Goal: Communication & Community: Answer question/provide support

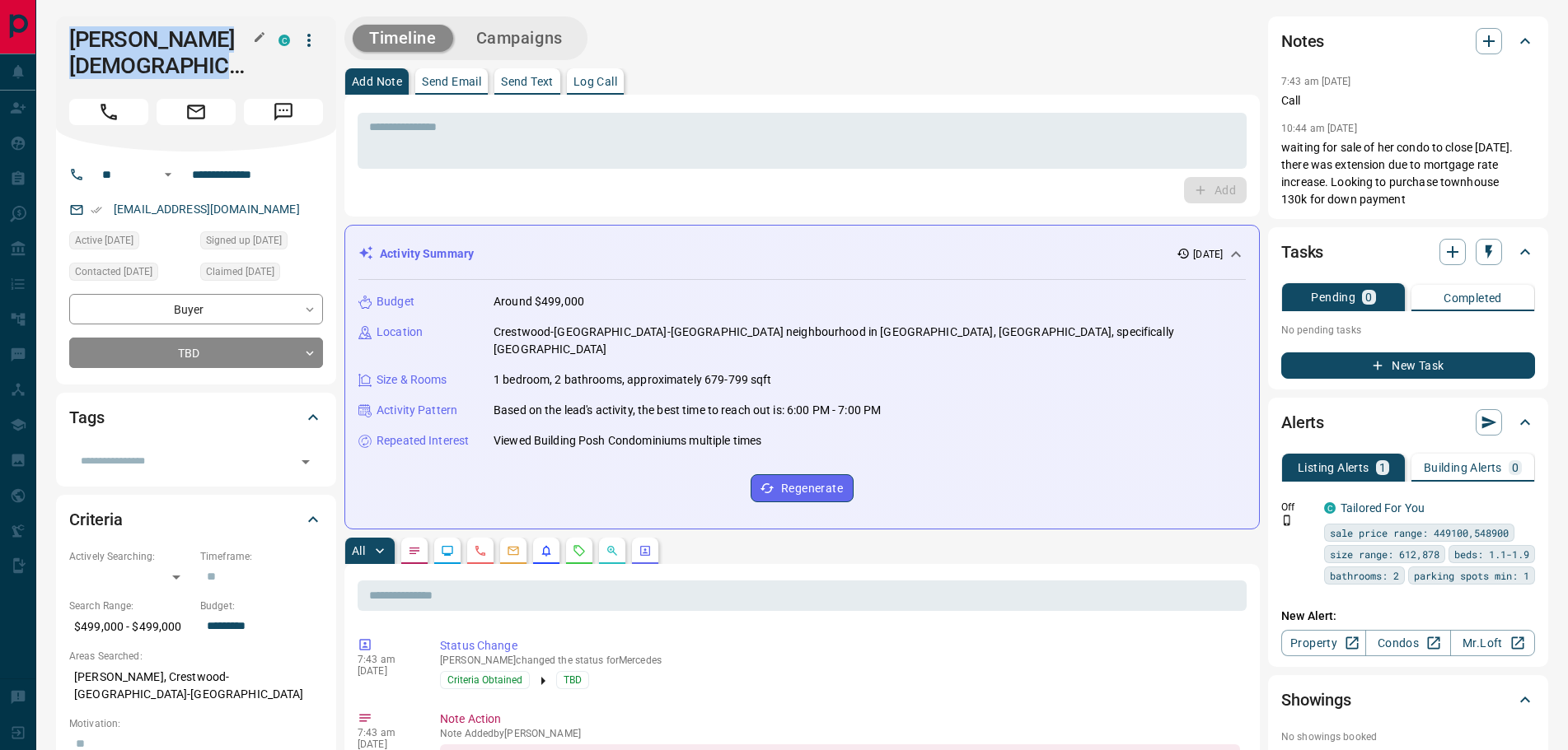
drag, startPoint x: 69, startPoint y: 38, endPoint x: 256, endPoint y: 50, distance: 187.4
click at [256, 50] on div "[PERSON_NAME][DEMOGRAPHIC_DATA] C" at bounding box center [196, 84] width 280 height 135
copy div "[PERSON_NAME][DEMOGRAPHIC_DATA] C"
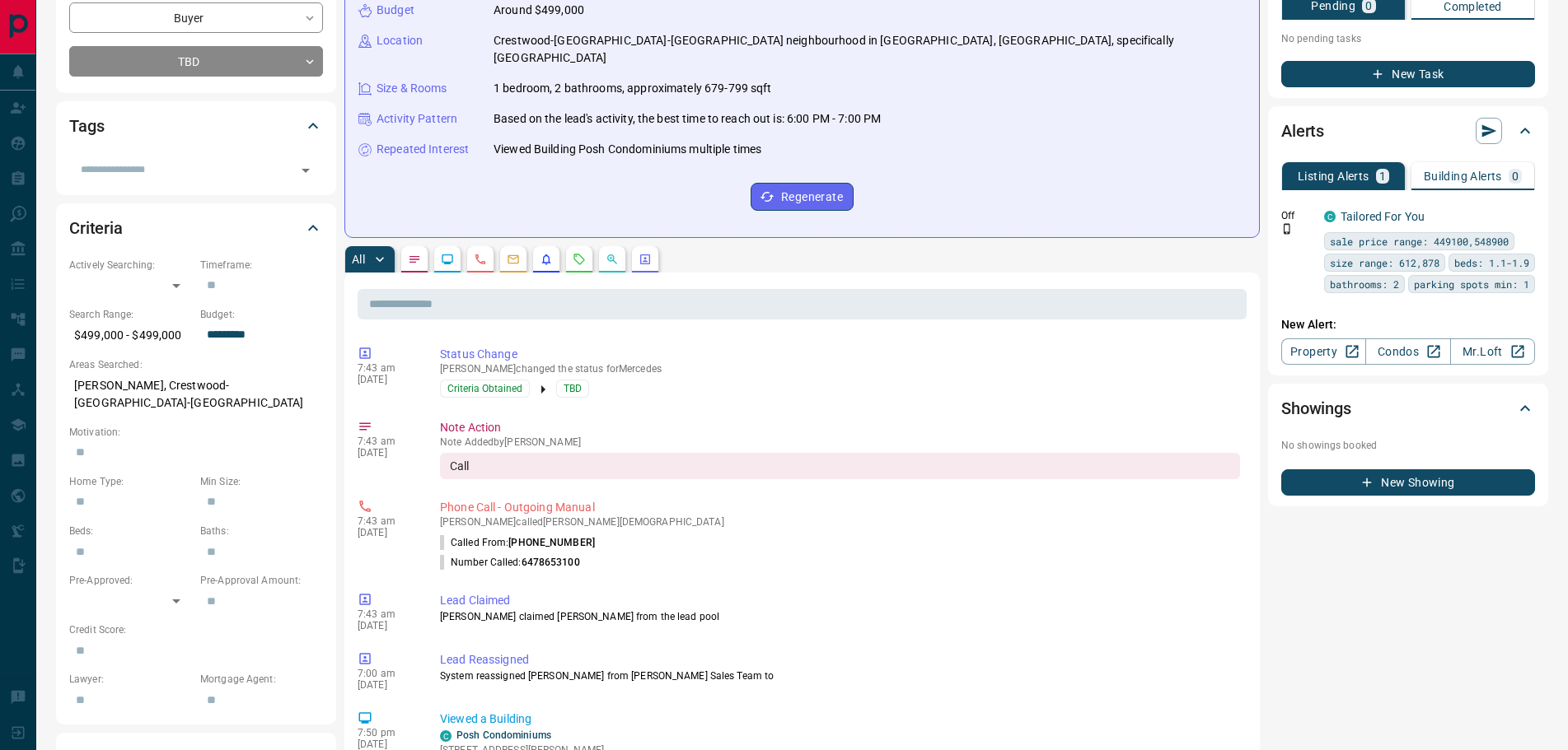
scroll to position [247, 0]
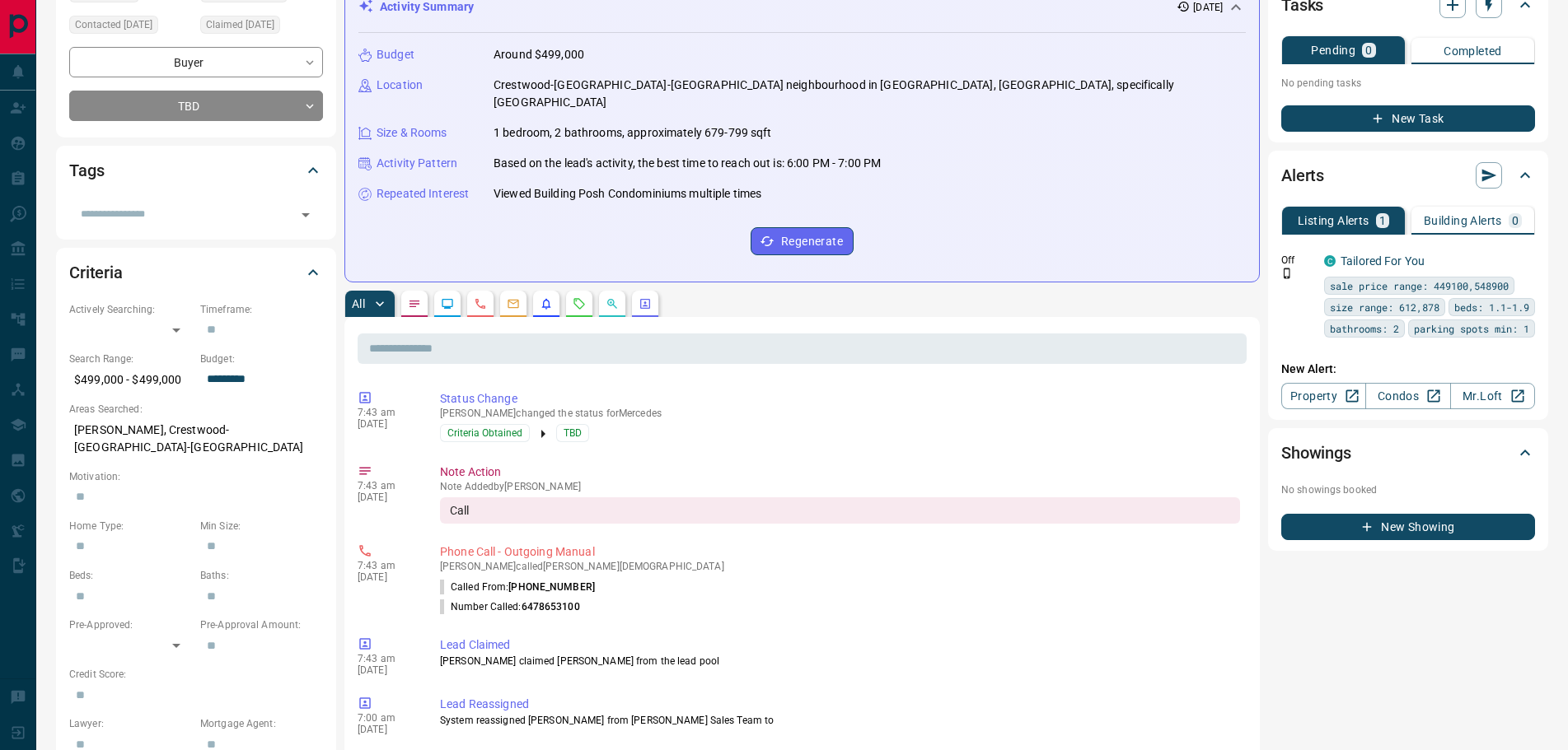
click at [418, 297] on icon "Notes" at bounding box center [415, 304] width 13 height 13
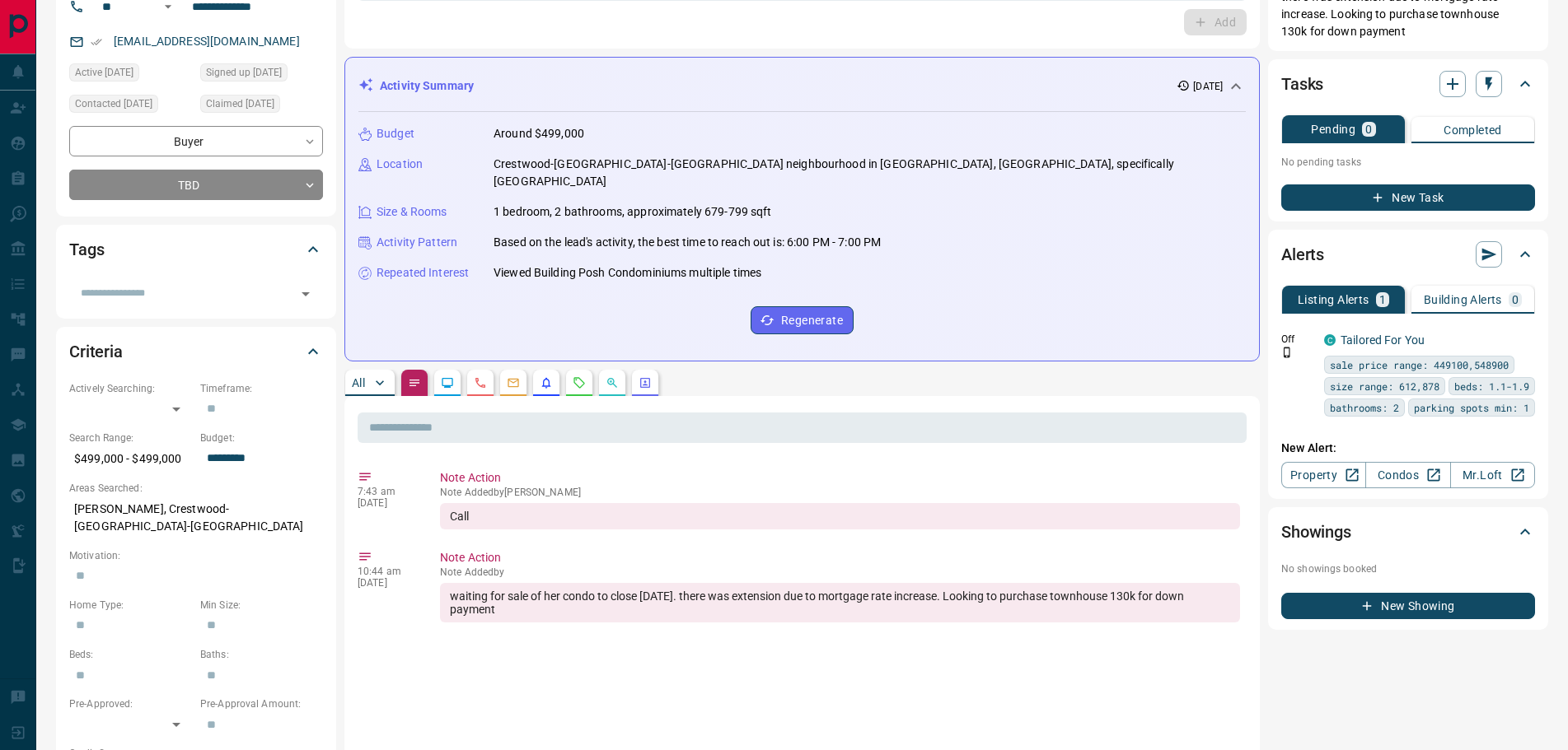
scroll to position [165, 0]
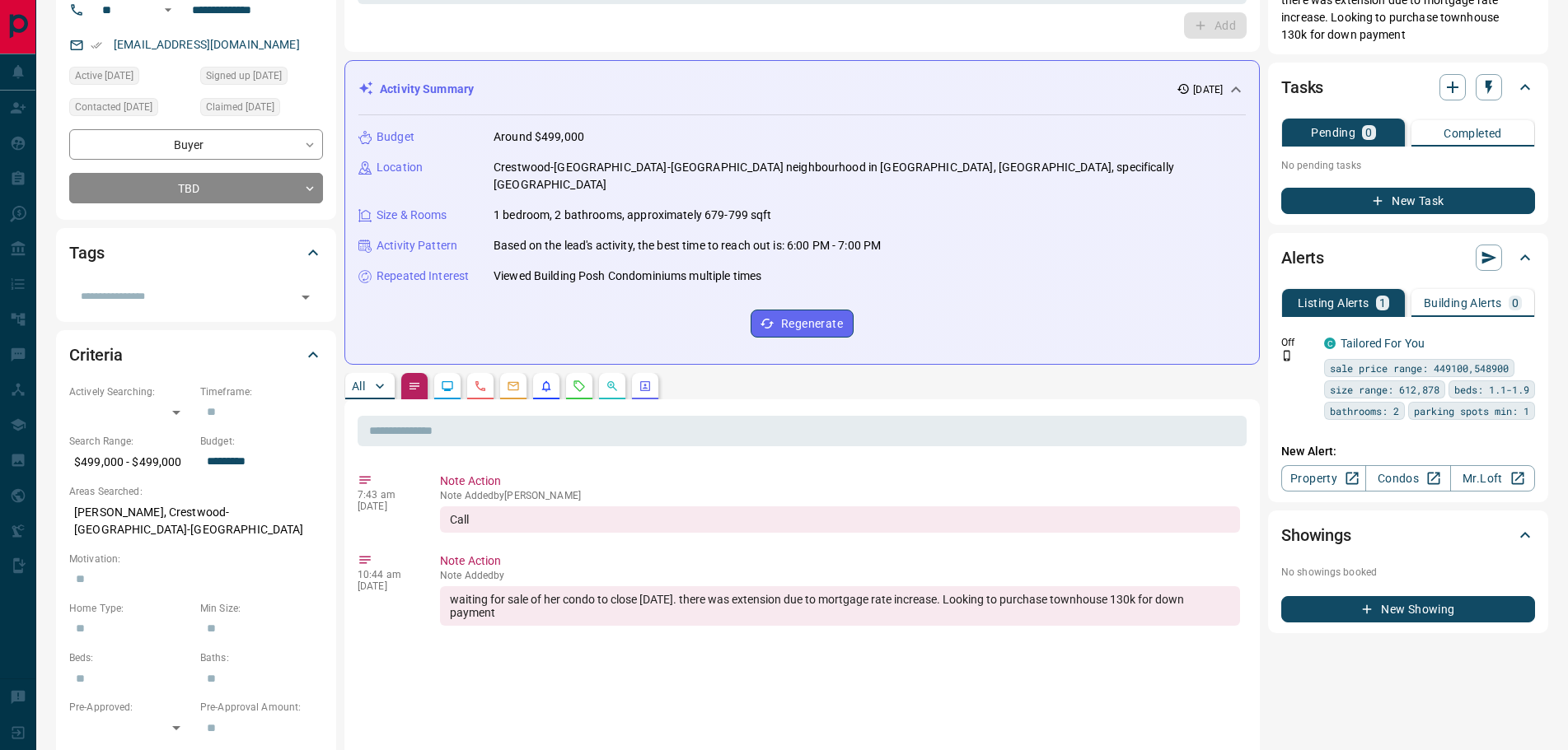
click at [449, 380] on icon "Lead Browsing Activity" at bounding box center [447, 387] width 13 height 13
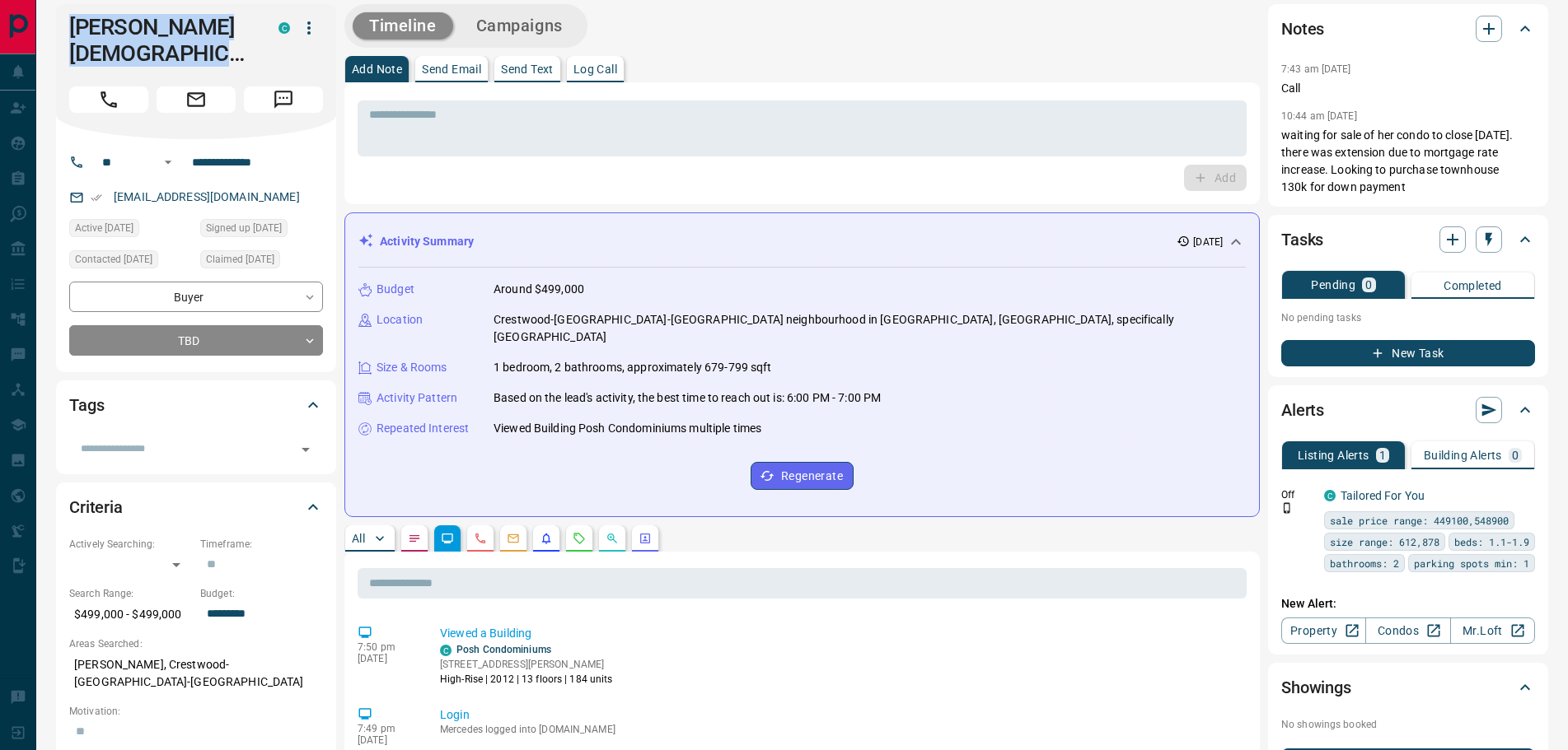
scroll to position [0, 0]
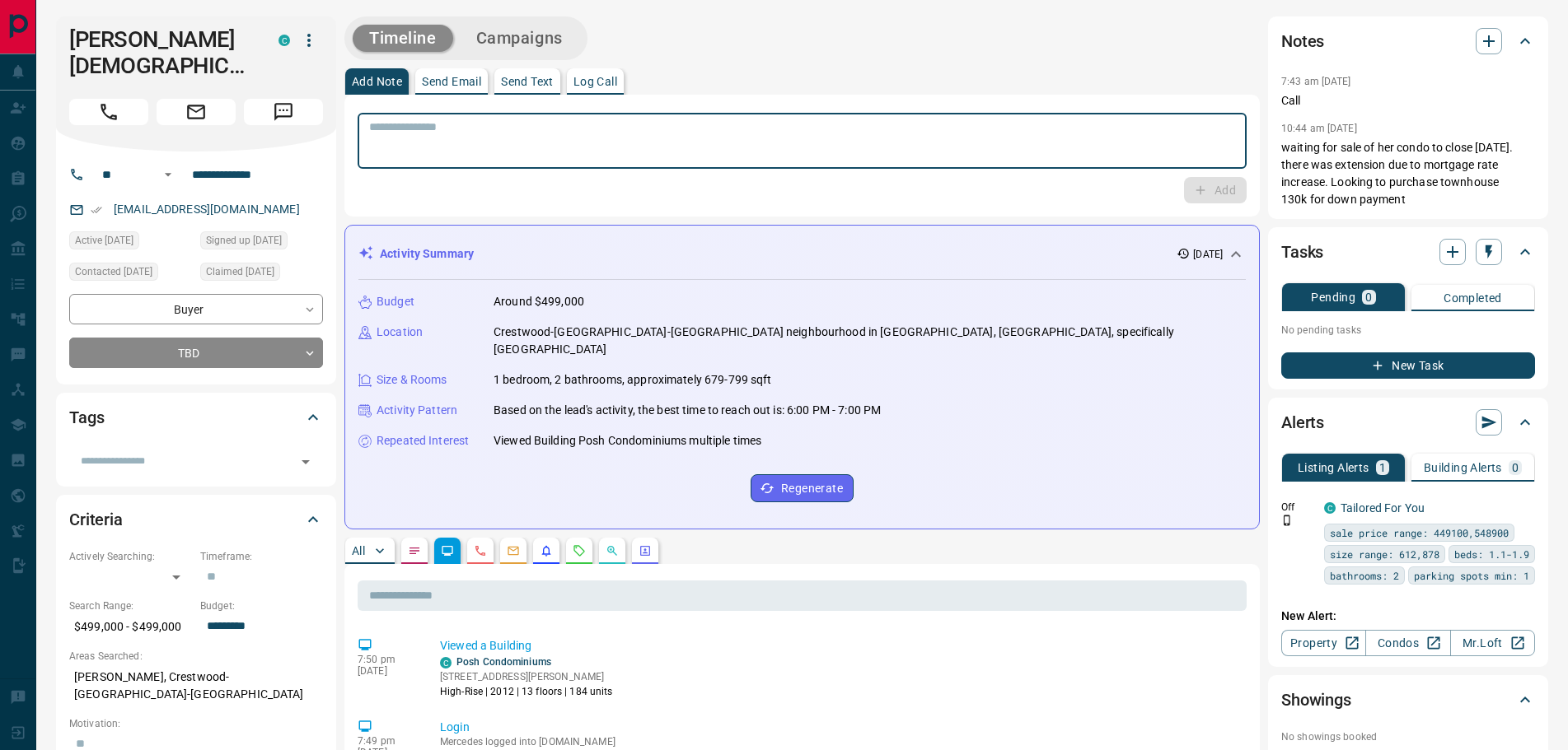
click at [510, 136] on textarea at bounding box center [803, 141] width 866 height 42
type textarea "**********"
click at [1196, 187] on icon "button" at bounding box center [1201, 190] width 15 height 15
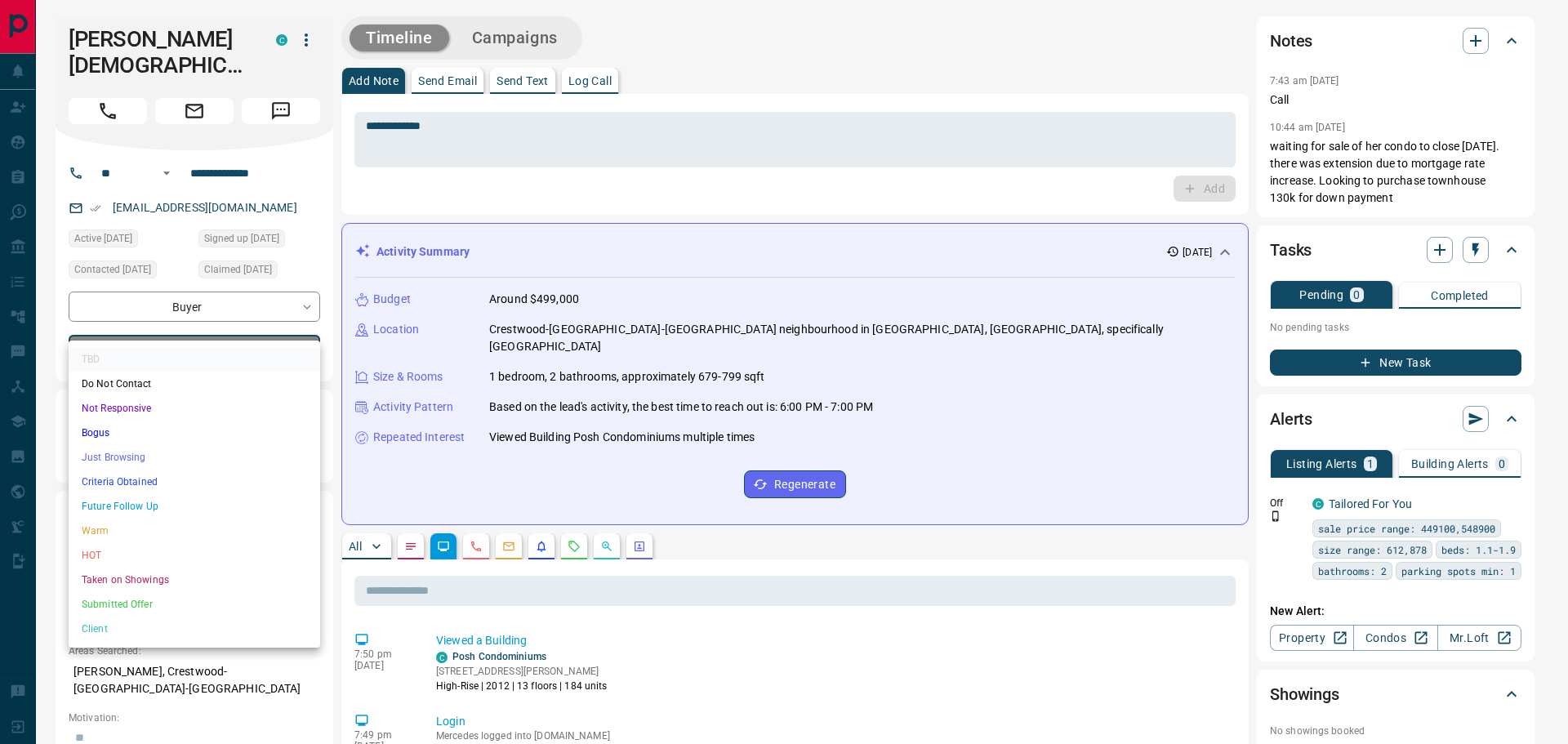
click at [129, 410] on li "Not Responsive" at bounding box center [195, 409] width 251 height 25
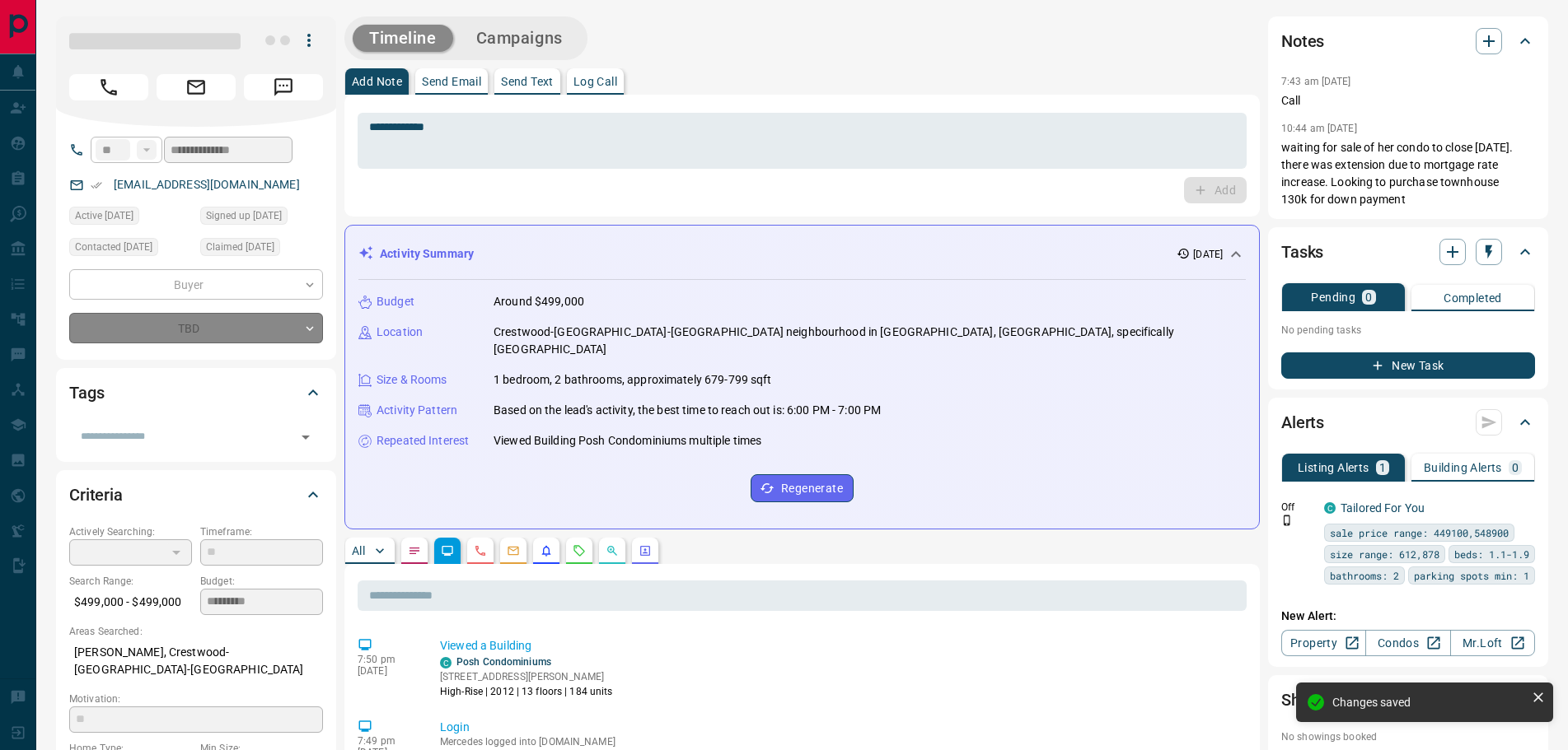
type input "*"
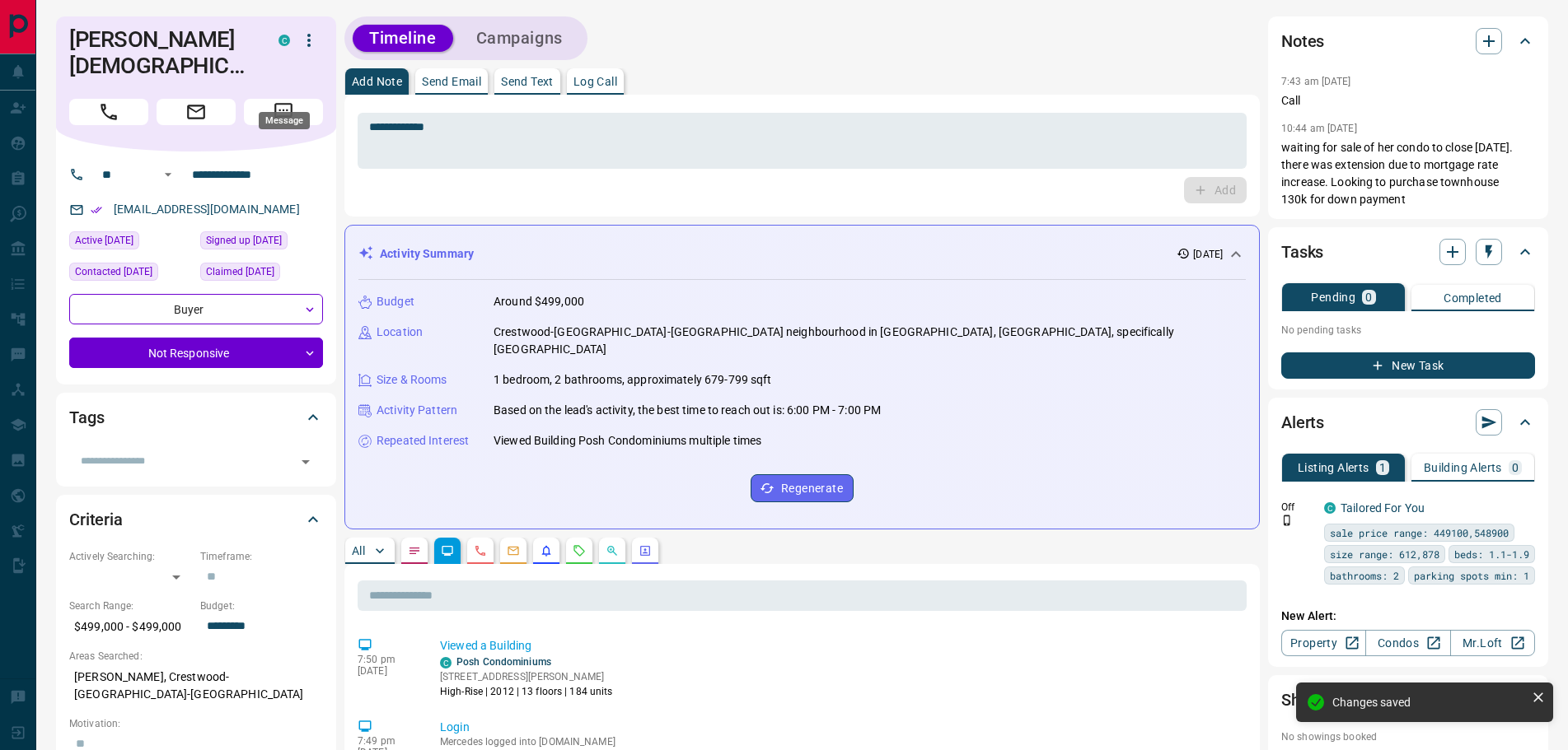
click at [278, 101] on icon "Message" at bounding box center [283, 112] width 22 height 22
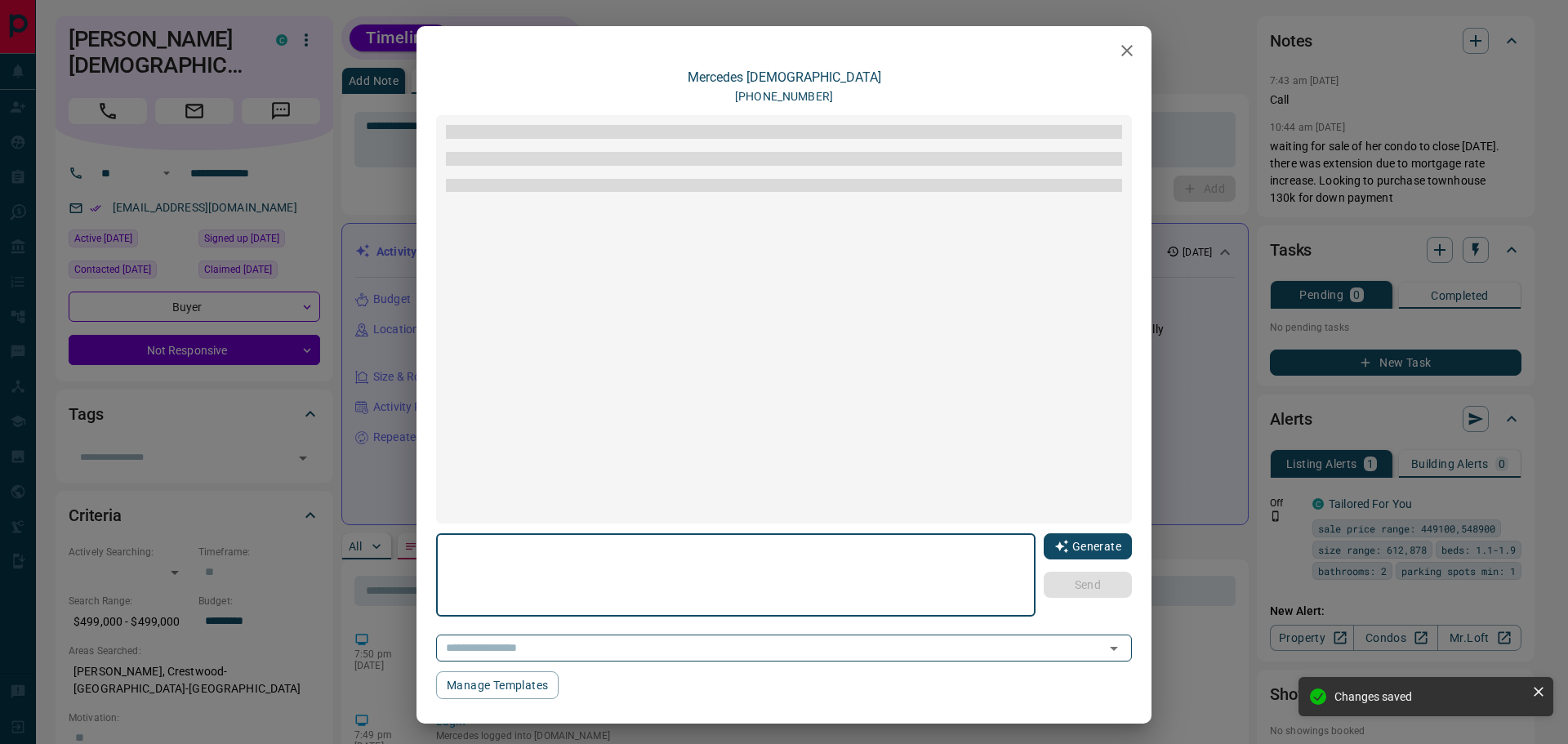
click at [1073, 543] on button "Generate" at bounding box center [1088, 547] width 88 height 26
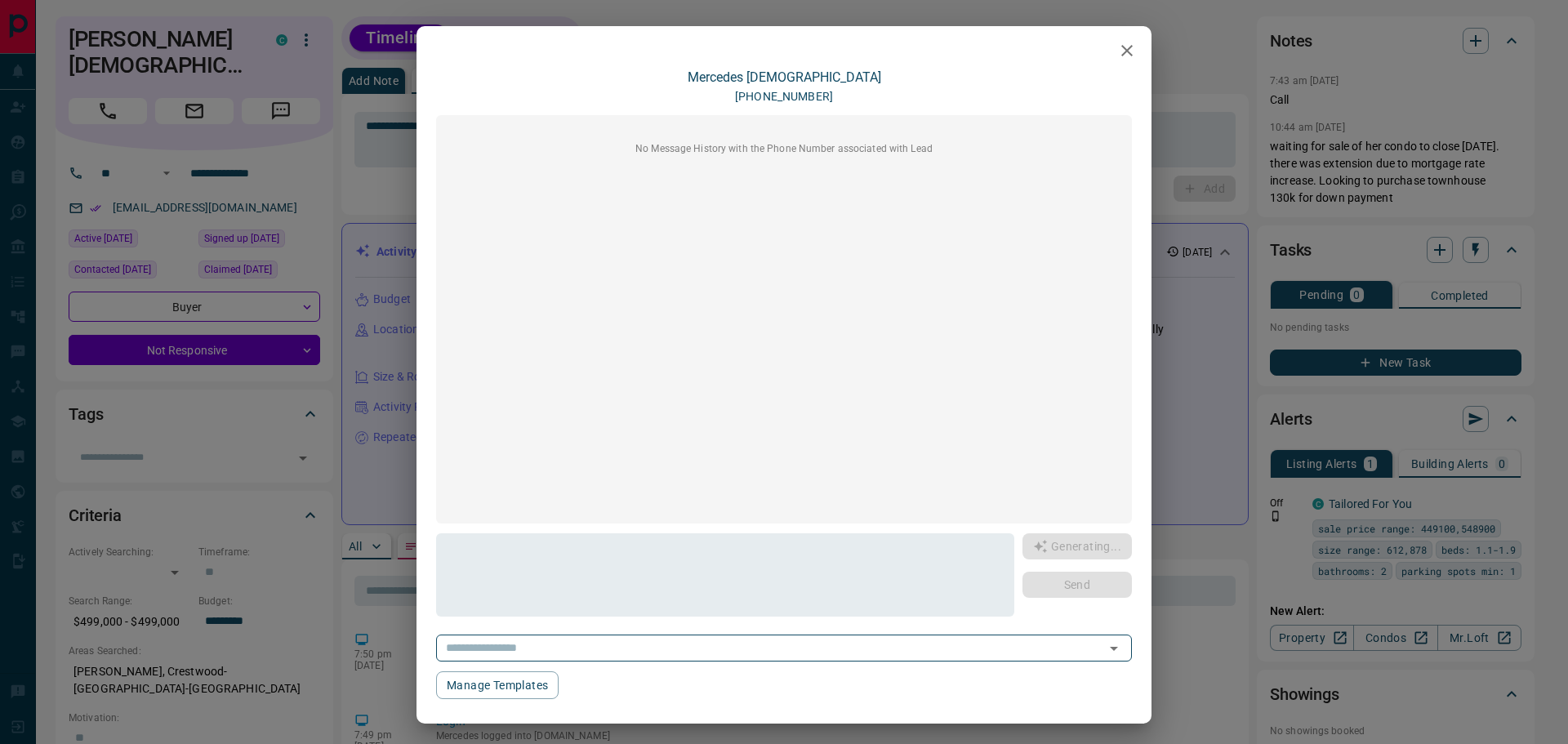
type textarea "**********"
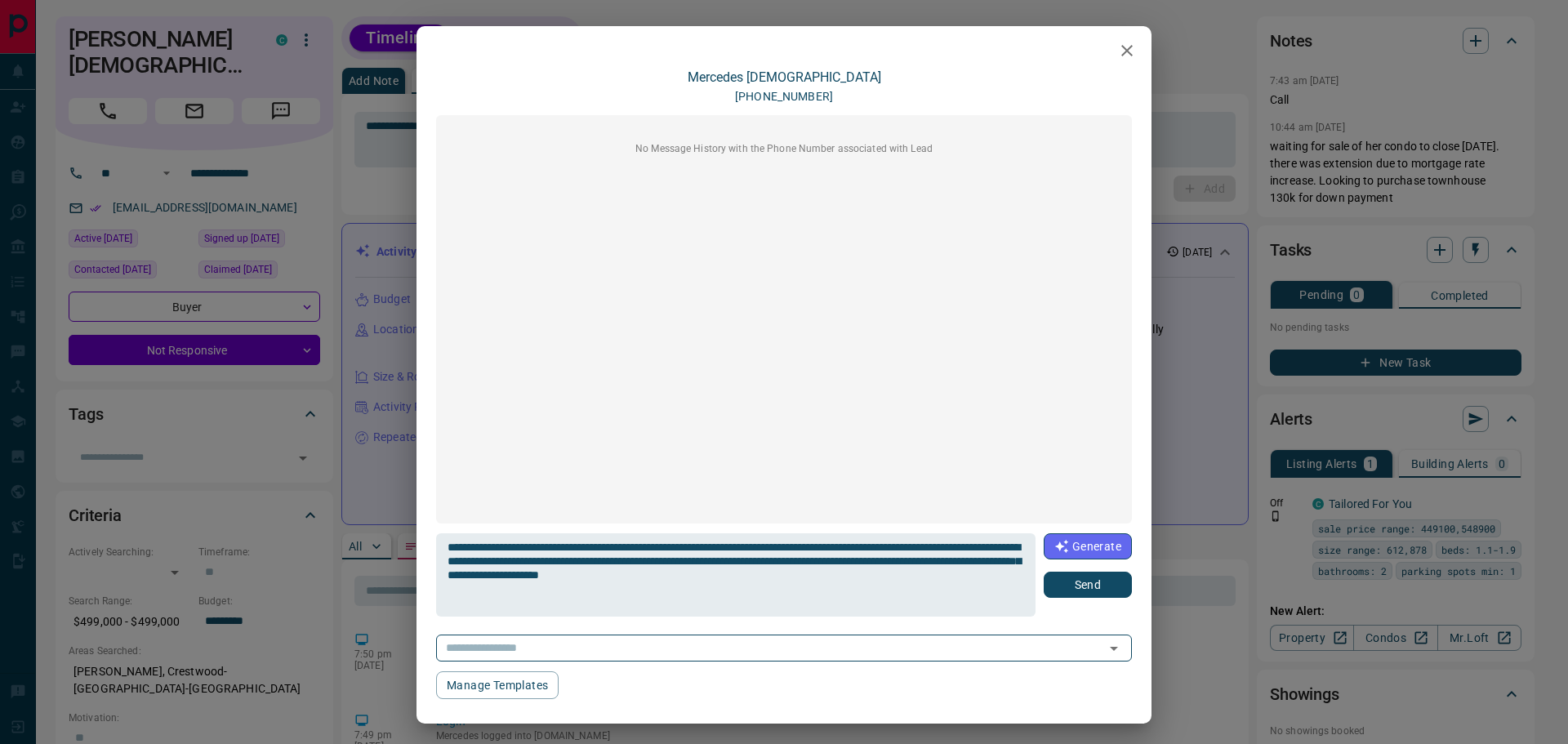
click at [1052, 573] on button "Send" at bounding box center [1088, 585] width 88 height 26
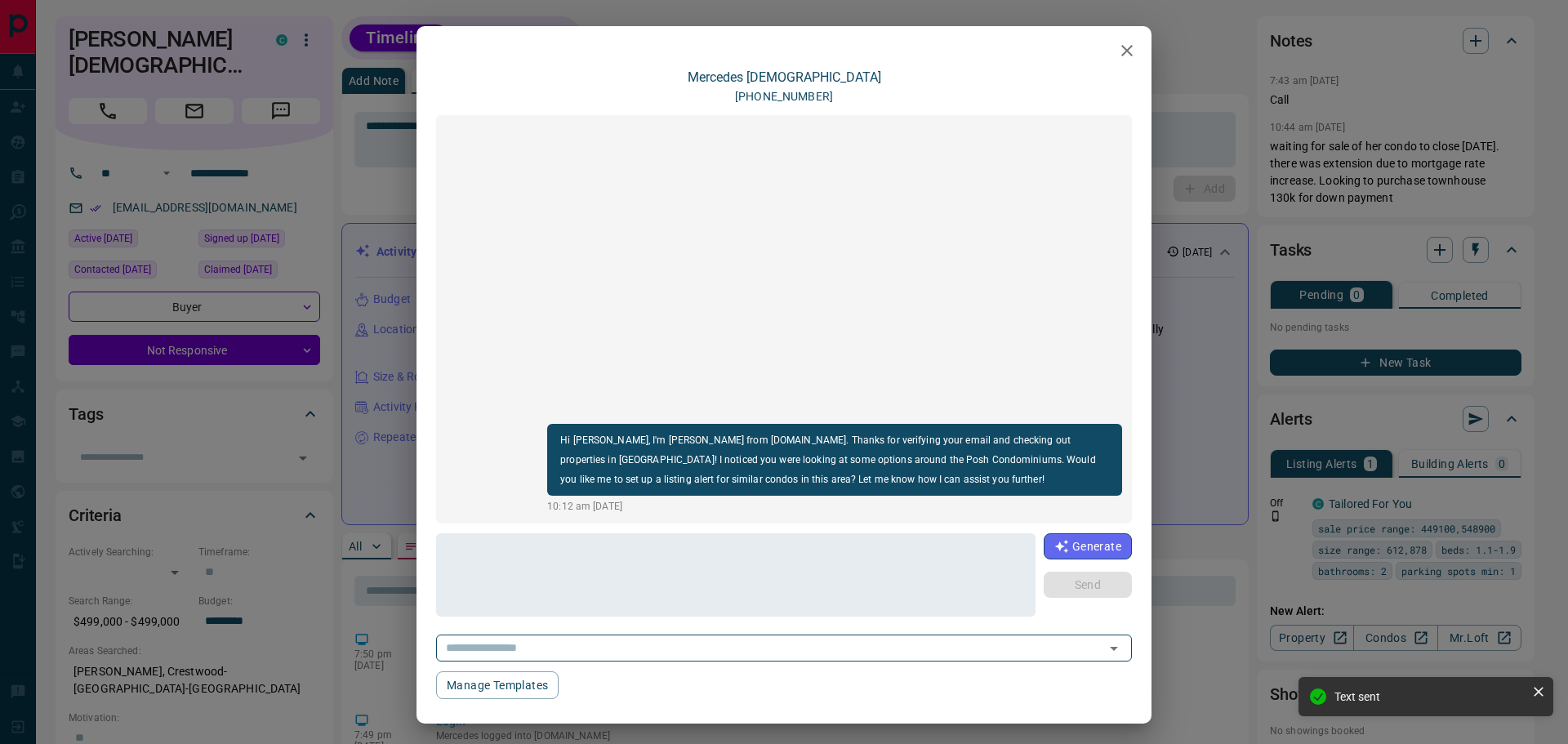
click at [1117, 53] on icon "button" at bounding box center [1127, 51] width 20 height 20
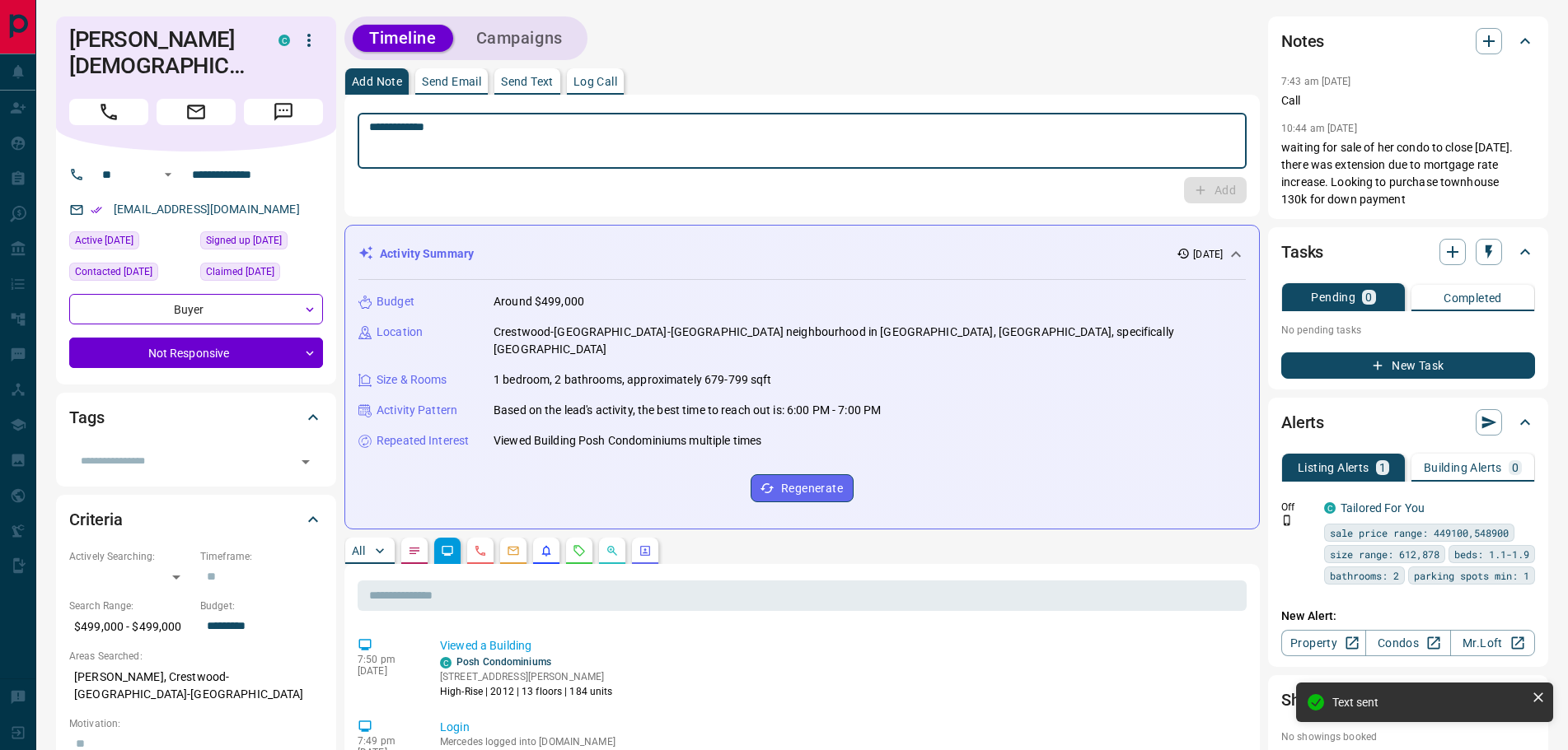
click at [567, 120] on textarea "**********" at bounding box center [803, 141] width 866 height 42
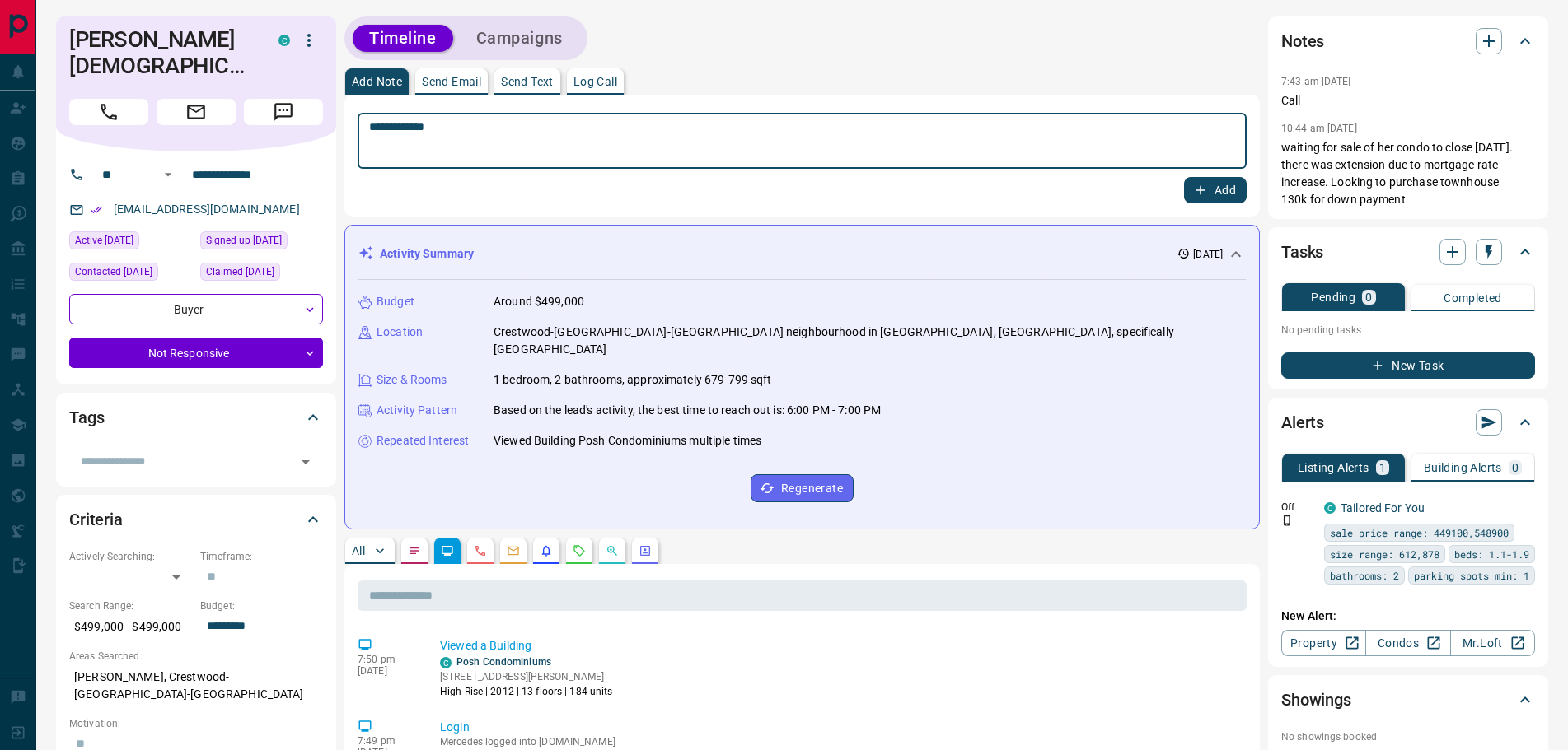
type textarea "**********"
click at [1201, 193] on icon "button" at bounding box center [1201, 190] width 9 height 9
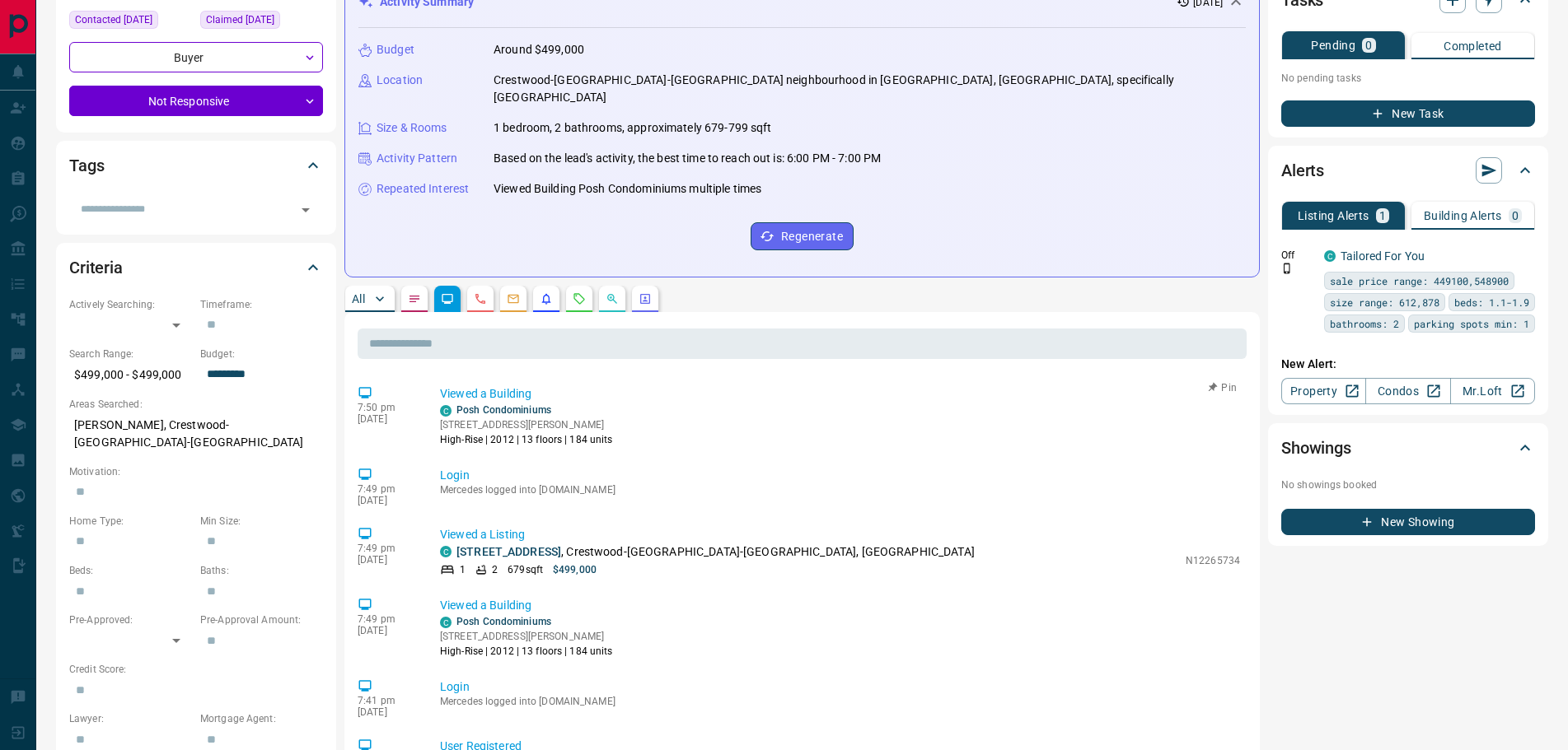
scroll to position [329, 0]
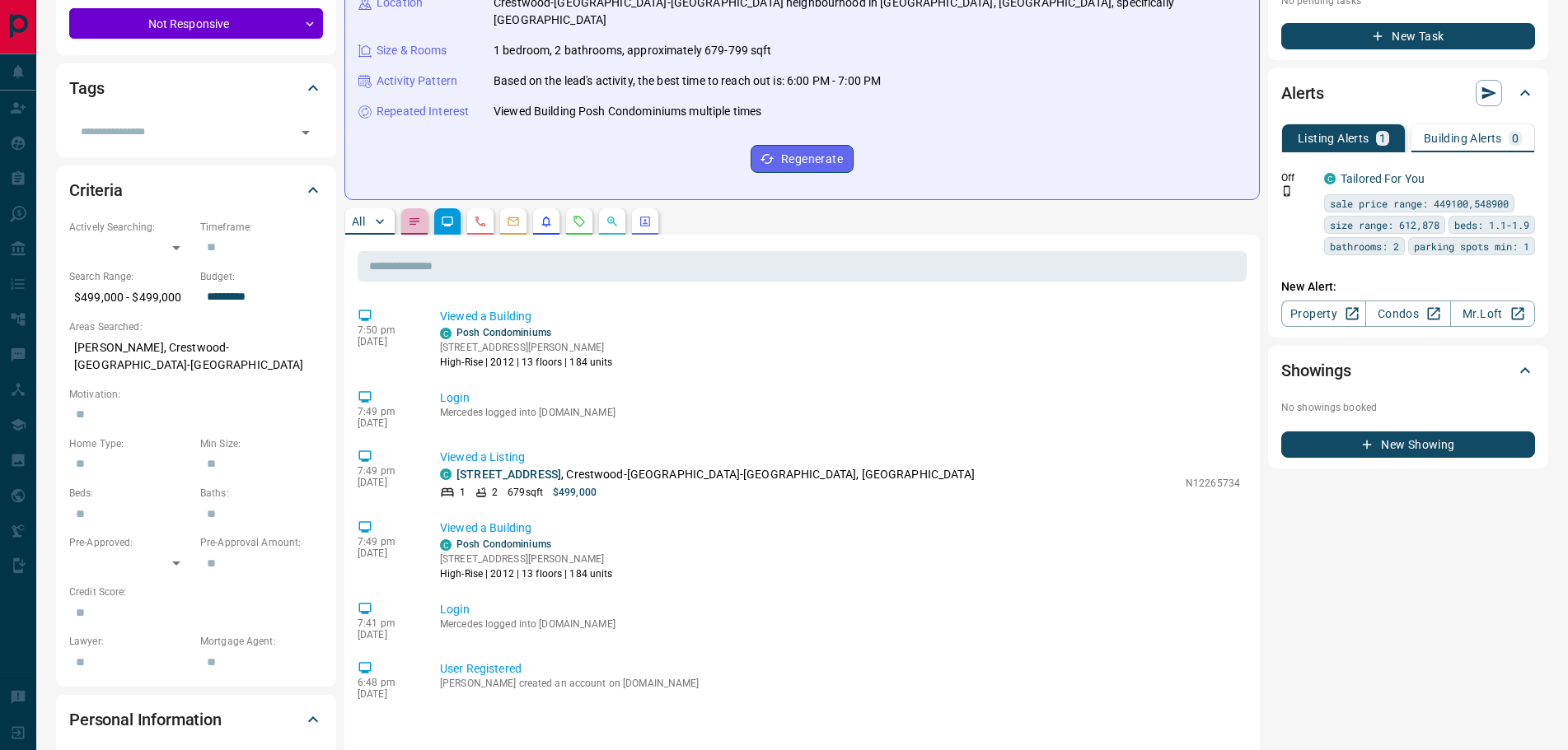
click at [407, 209] on button "button" at bounding box center [415, 222] width 27 height 26
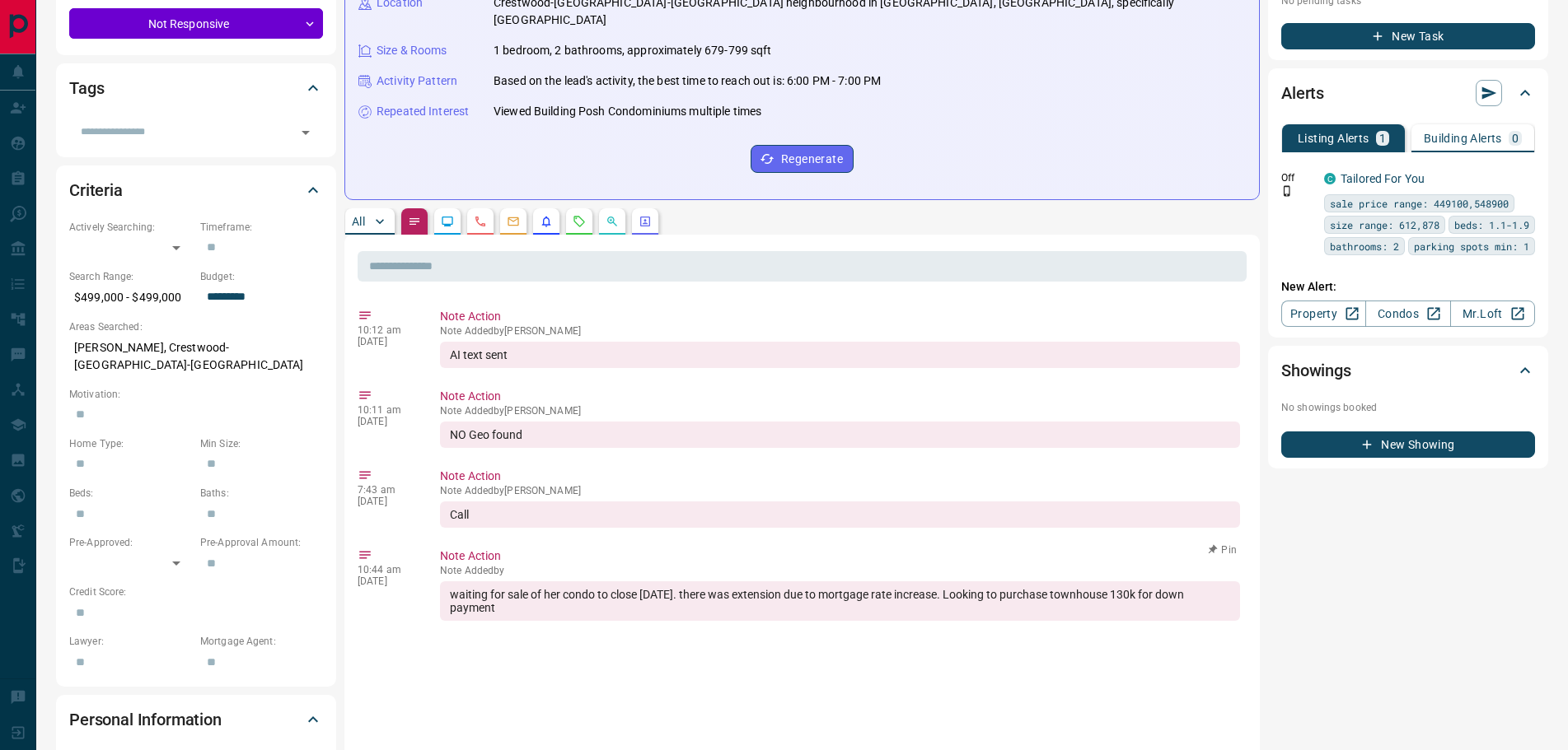
click at [1231, 543] on button "Pin" at bounding box center [1223, 550] width 48 height 15
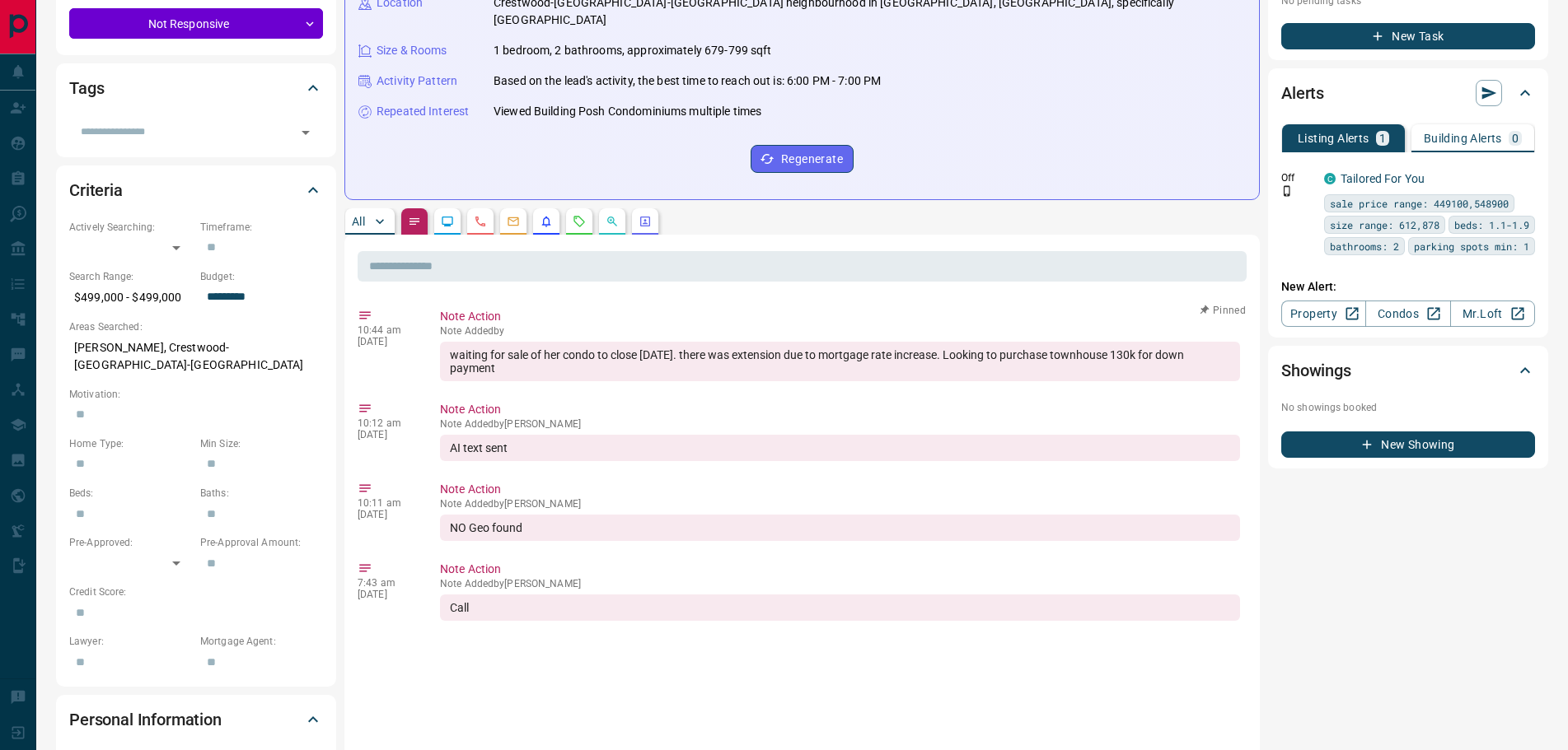
click at [440, 209] on button "button" at bounding box center [447, 222] width 27 height 26
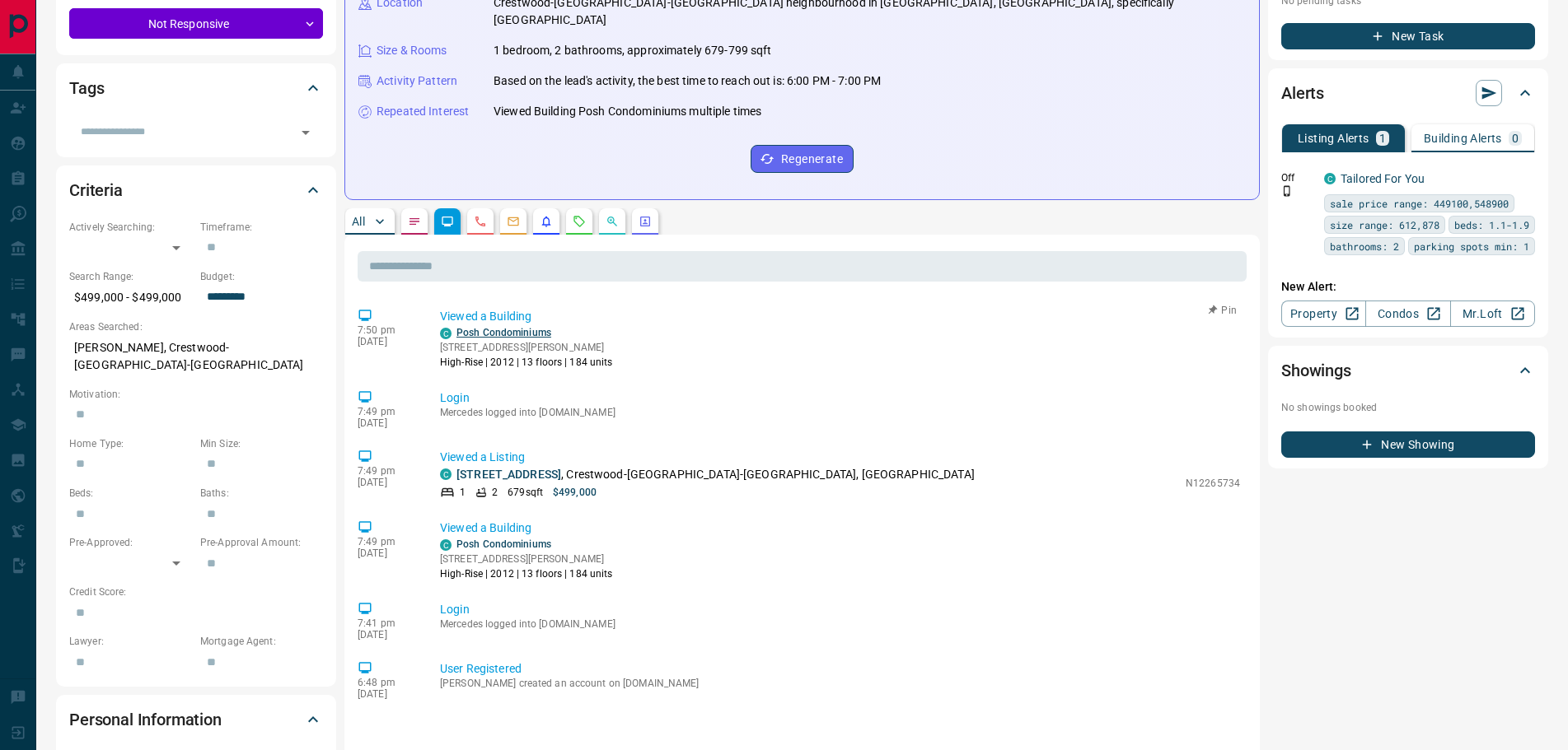
click at [469, 327] on link "Posh Condominiums" at bounding box center [504, 333] width 94 height 12
